Goal: Information Seeking & Learning: Learn about a topic

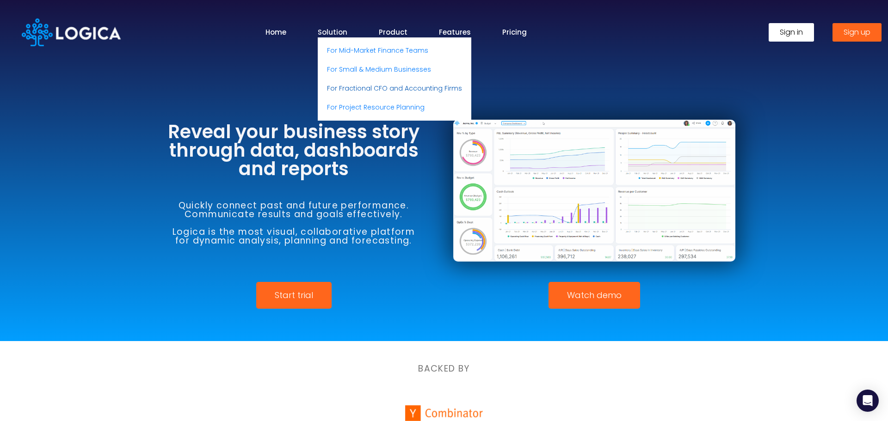
click at [361, 92] on link "For Fractional CFO and Accounting Firms" at bounding box center [395, 88] width 154 height 19
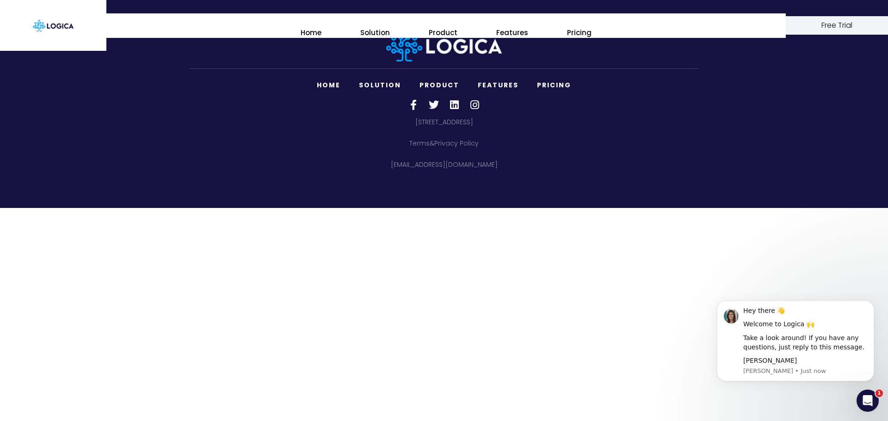
click at [449, 47] on div "Home Solution For Mid-Market Finance Teams For Small & Medium Businesses For Fr…" at bounding box center [444, 25] width 888 height 51
click at [332, 82] on link "Home" at bounding box center [329, 85] width 42 height 19
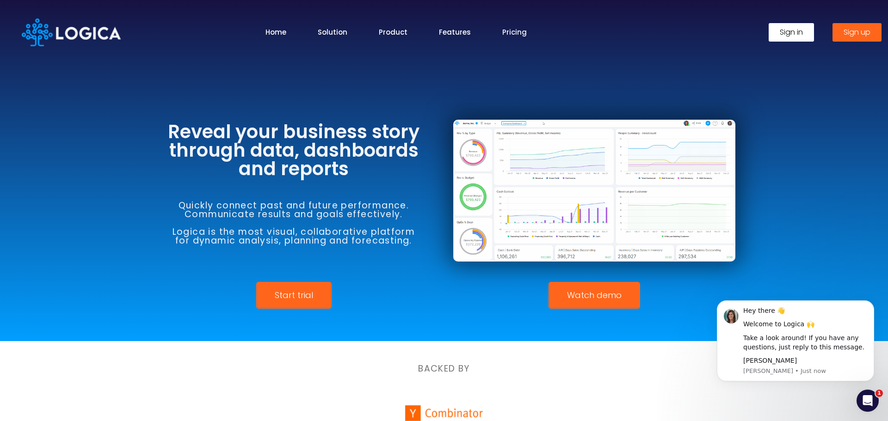
click at [515, 31] on link "Pricing" at bounding box center [514, 32] width 25 height 11
